Goal: Find specific fact

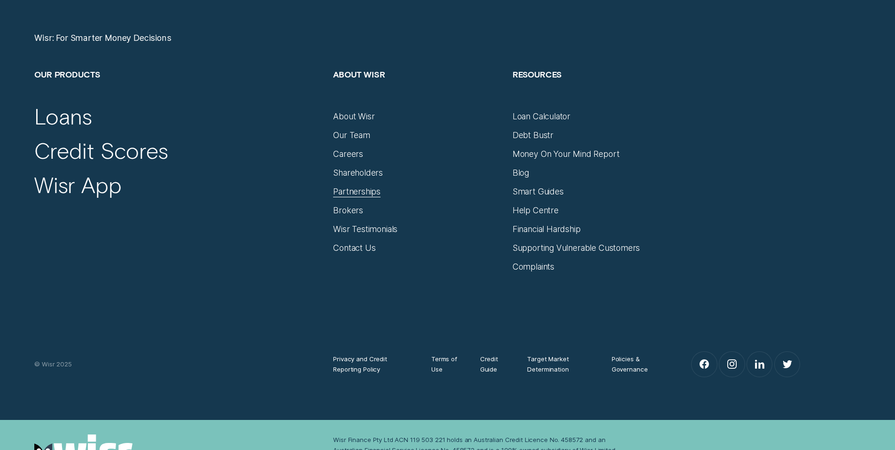
scroll to position [4075, 0]
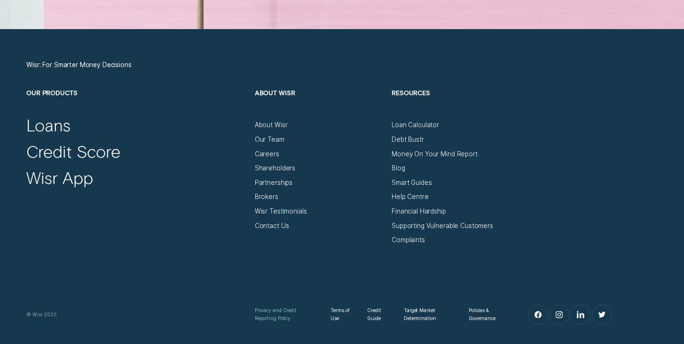
scroll to position [3177, 0]
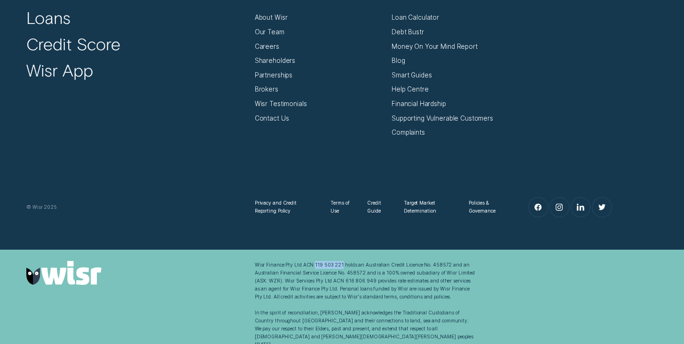
drag, startPoint x: 340, startPoint y: 263, endPoint x: 312, endPoint y: 265, distance: 27.3
click at [312, 265] on div "Wisr Finance Pty Ltd ACN 119 503 221 holds an Australian Credit Licence No. 458…" at bounding box center [365, 305] width 220 height 88
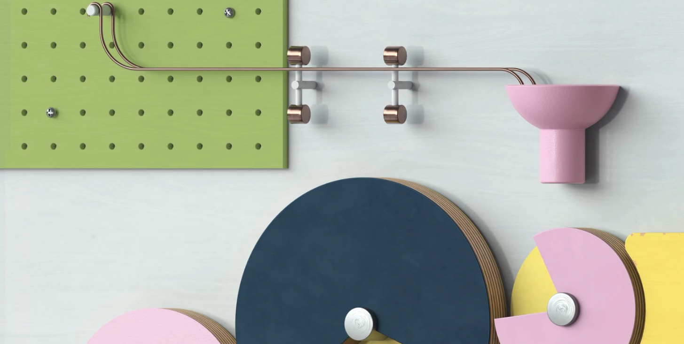
scroll to position [2282, 0]
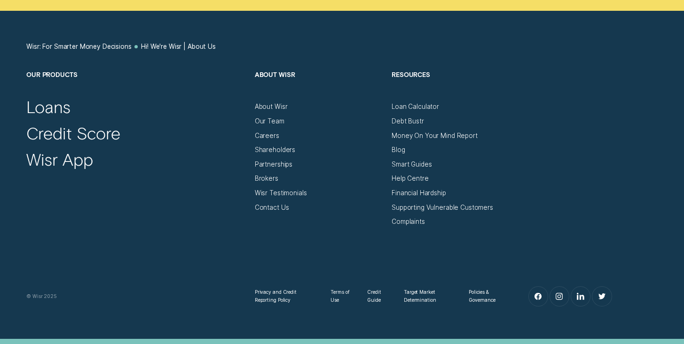
scroll to position [4916, 0]
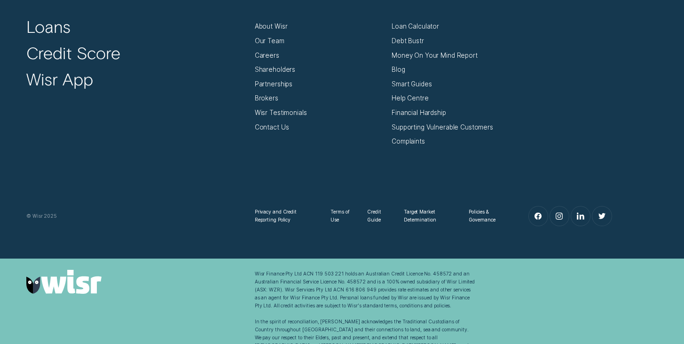
click at [393, 283] on div "Wisr Finance Pty Ltd ACN 119 503 221 holds an Australian Credit Licence No. 458…" at bounding box center [365, 314] width 220 height 88
click at [391, 283] on div "Wisr Finance Pty Ltd ACN 119 503 221 holds an Australian Credit Licence No. 458…" at bounding box center [365, 314] width 220 height 88
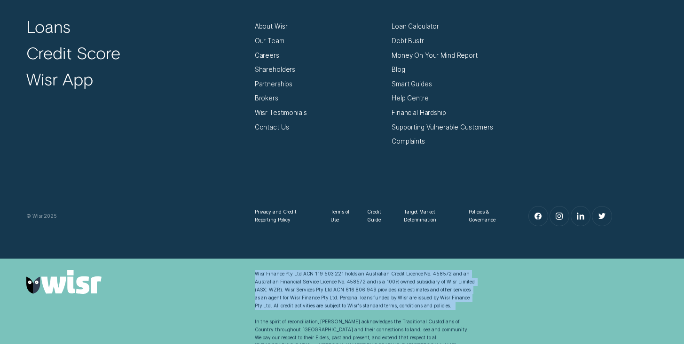
click at [391, 283] on div "Wisr Finance Pty Ltd ACN 119 503 221 holds an Australian Credit Licence No. 458…" at bounding box center [365, 314] width 220 height 88
copy div "Wisr Finance Pty Ltd ACN 119 503 221 holds an Australian Credit Licence No. 458…"
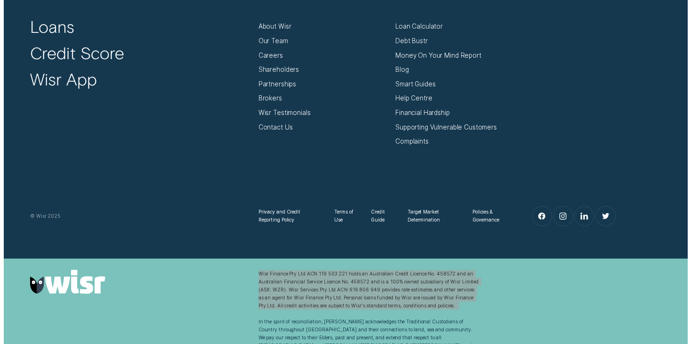
scroll to position [4926, 0]
